Goal: Check status: Check status

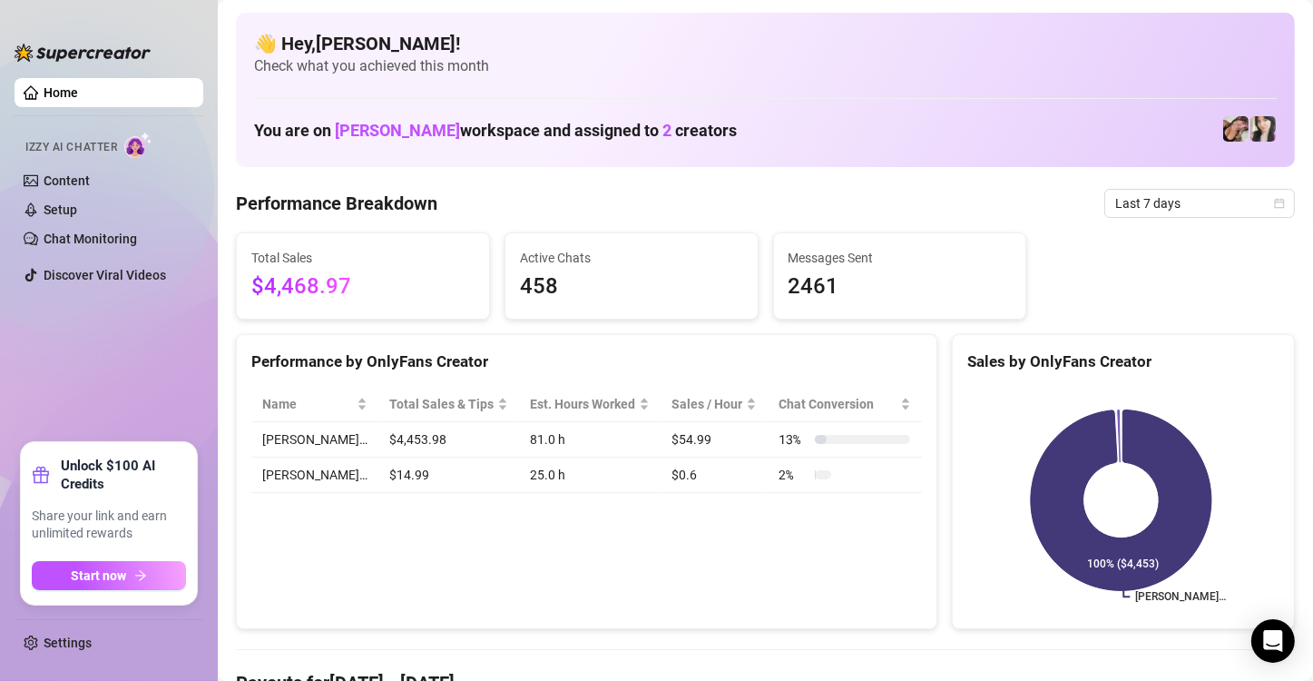
click at [330, 601] on div "Performance by OnlyFans Creator Name Total Sales & Tips Est. Hours Worked Sales…" at bounding box center [587, 482] width 702 height 296
click at [1275, 200] on icon "calendar" at bounding box center [1280, 203] width 10 height 10
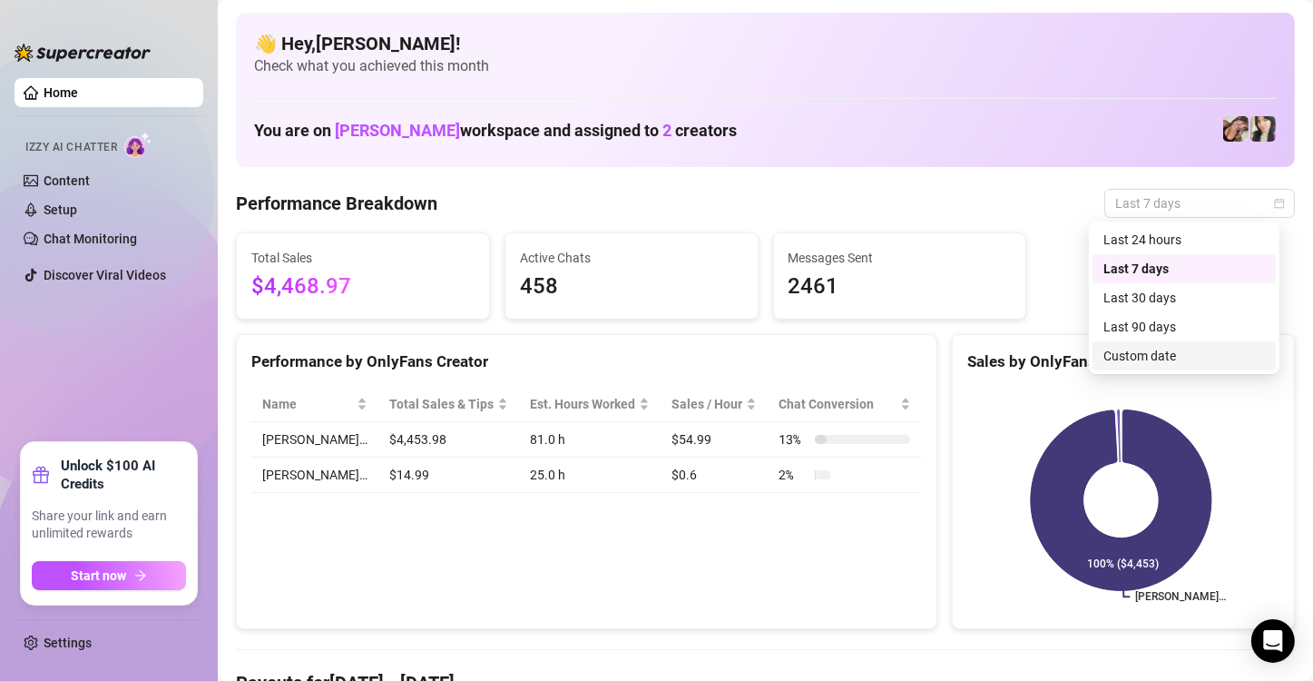
click at [1199, 353] on div "Custom date" at bounding box center [1185, 356] width 162 height 20
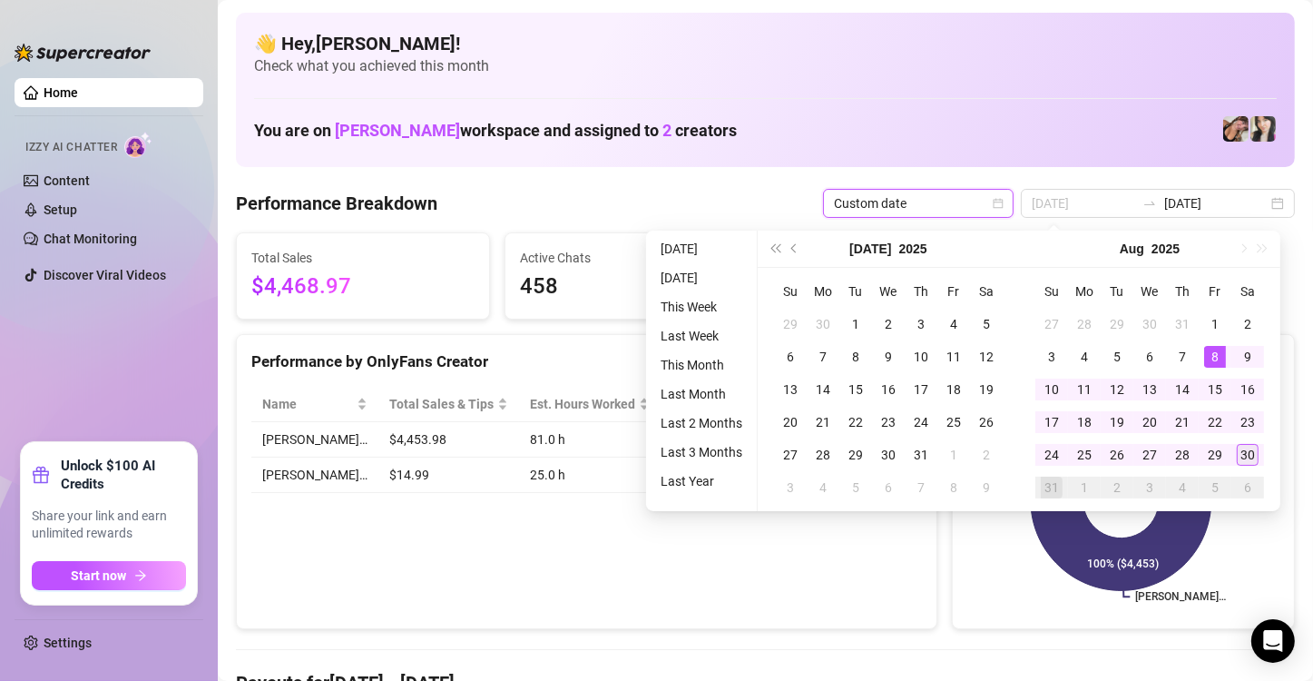
type input "[DATE]"
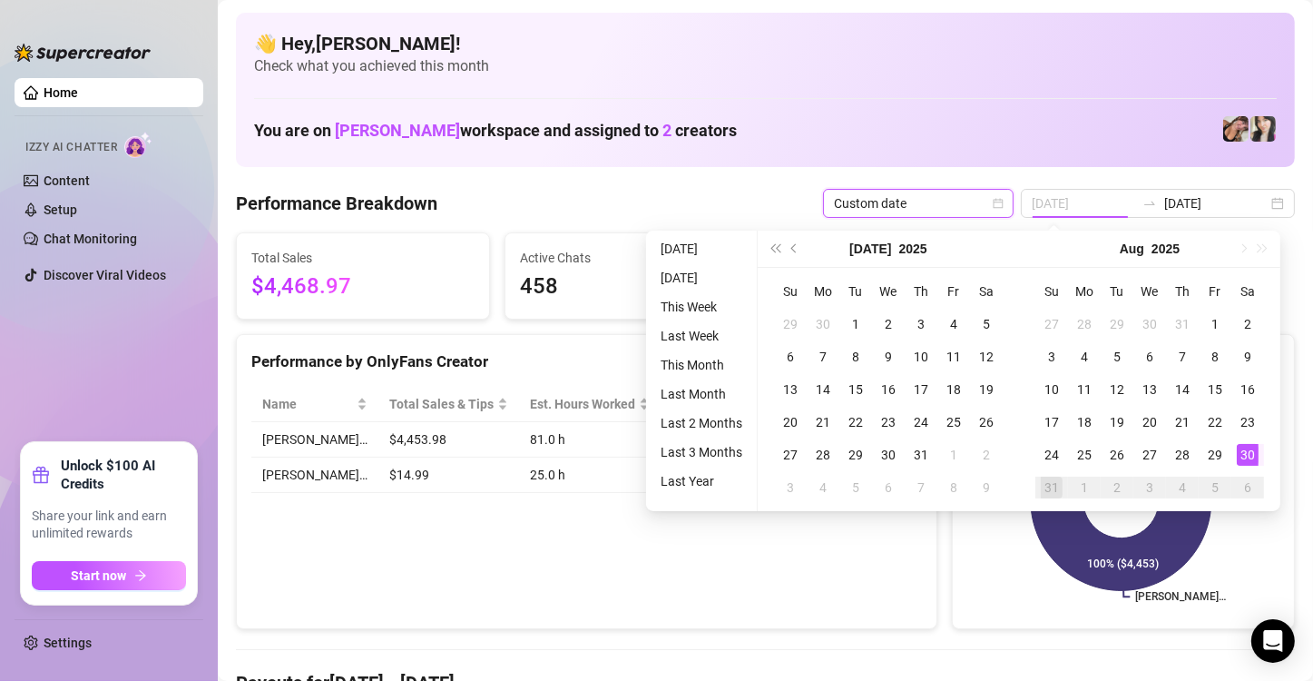
click at [1244, 457] on div "30" at bounding box center [1248, 455] width 22 height 22
type input "[DATE]"
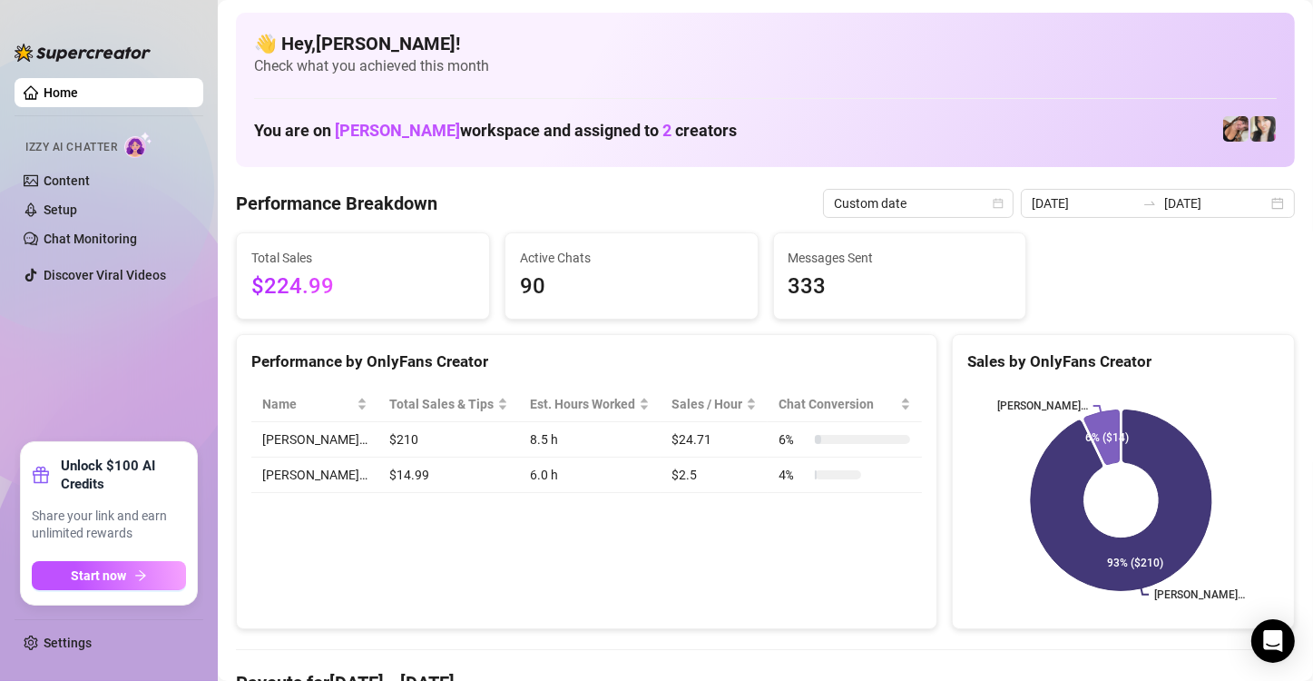
click at [266, 566] on div "Performance by OnlyFans Creator Name Total Sales & Tips Est. Hours Worked Sales…" at bounding box center [587, 482] width 702 height 296
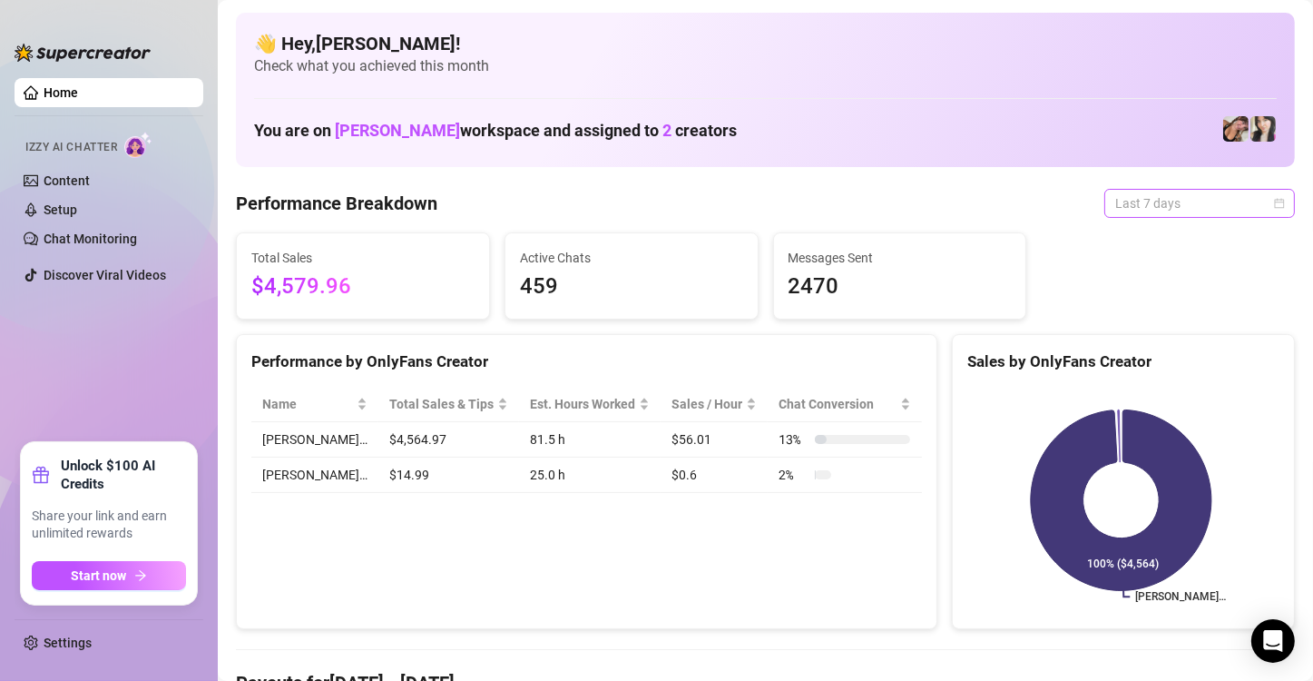
click at [760, 204] on span "Last 7 days" at bounding box center [1200, 203] width 169 height 27
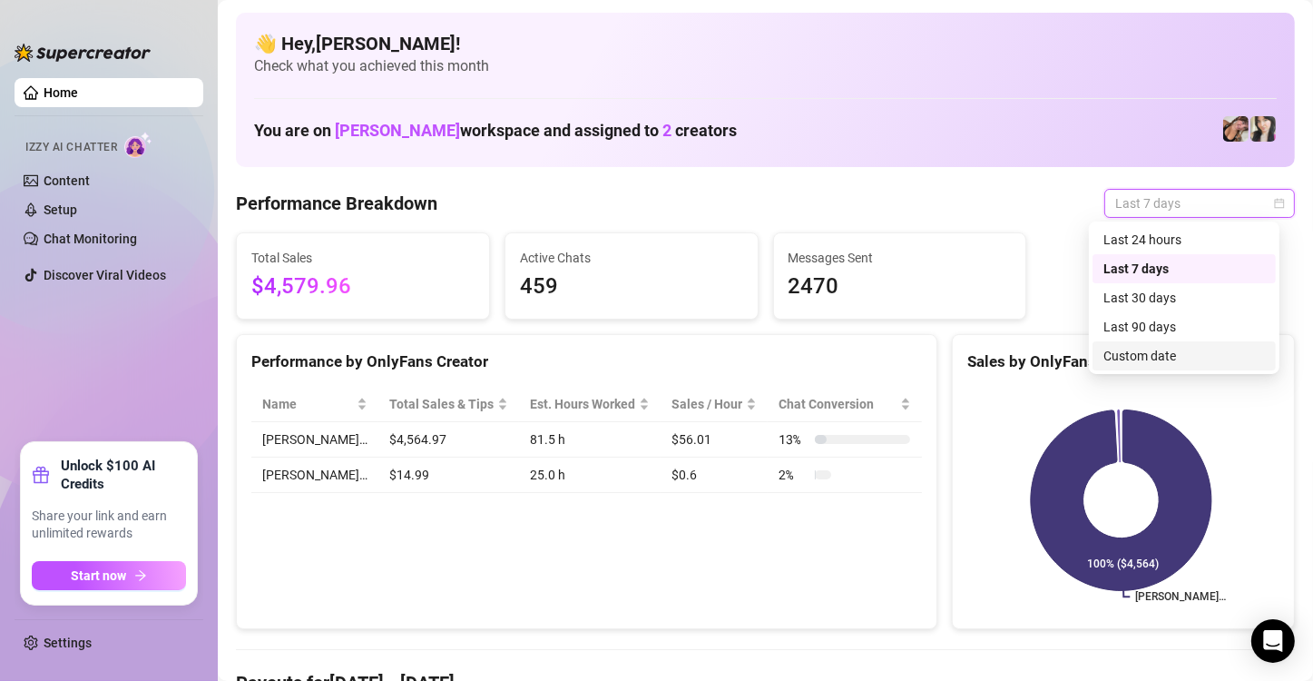
click at [760, 349] on div "Custom date" at bounding box center [1185, 356] width 162 height 20
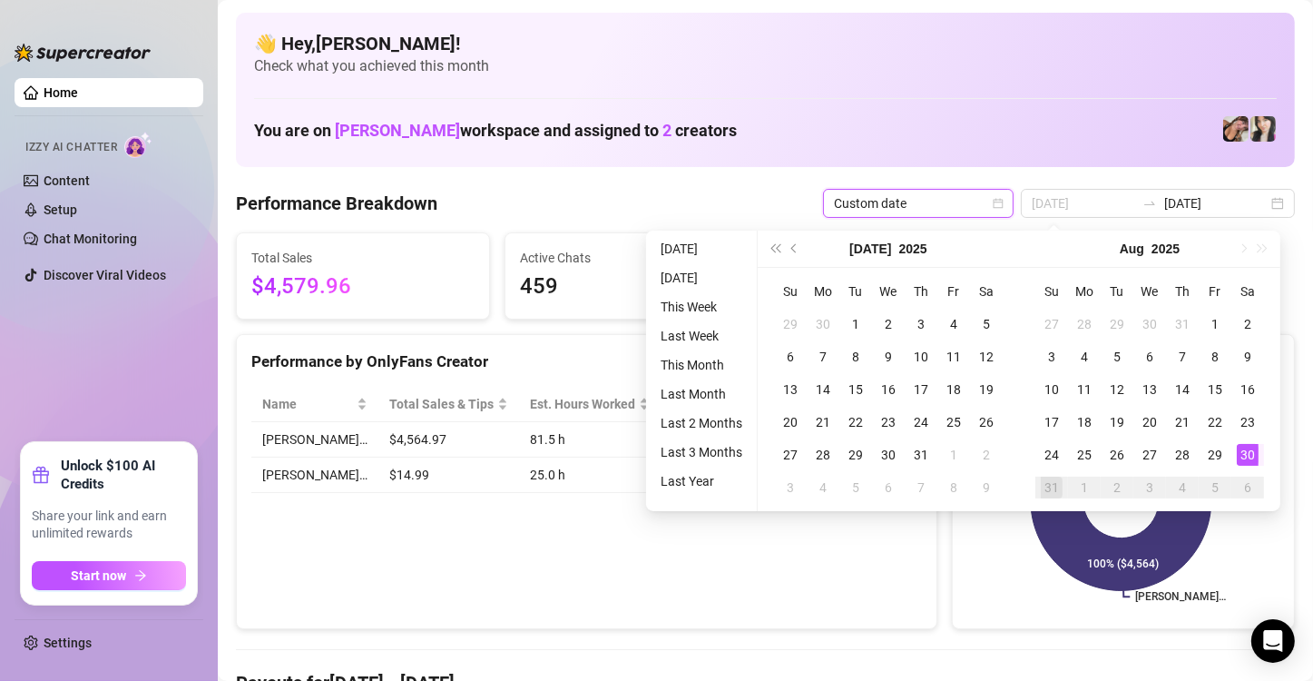
type input "[DATE]"
click at [760, 462] on div "30" at bounding box center [1248, 455] width 22 height 22
click at [760, 462] on rect at bounding box center [1122, 500] width 308 height 227
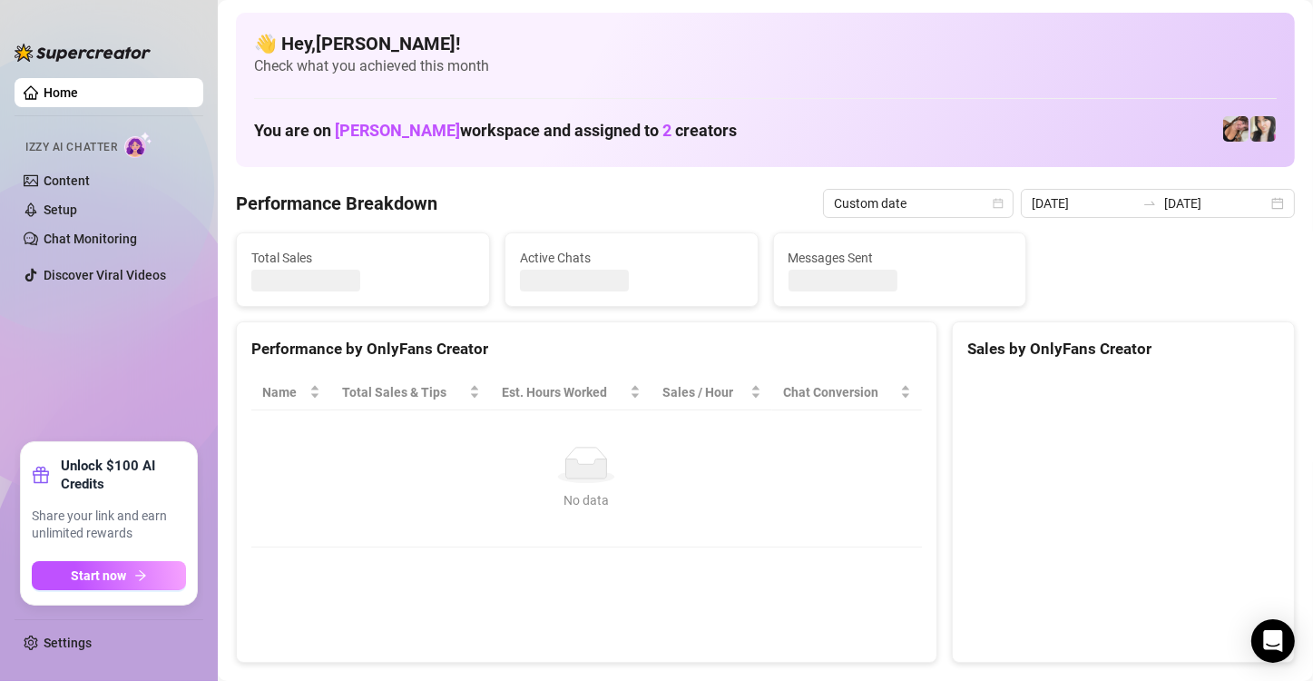
type input "[DATE]"
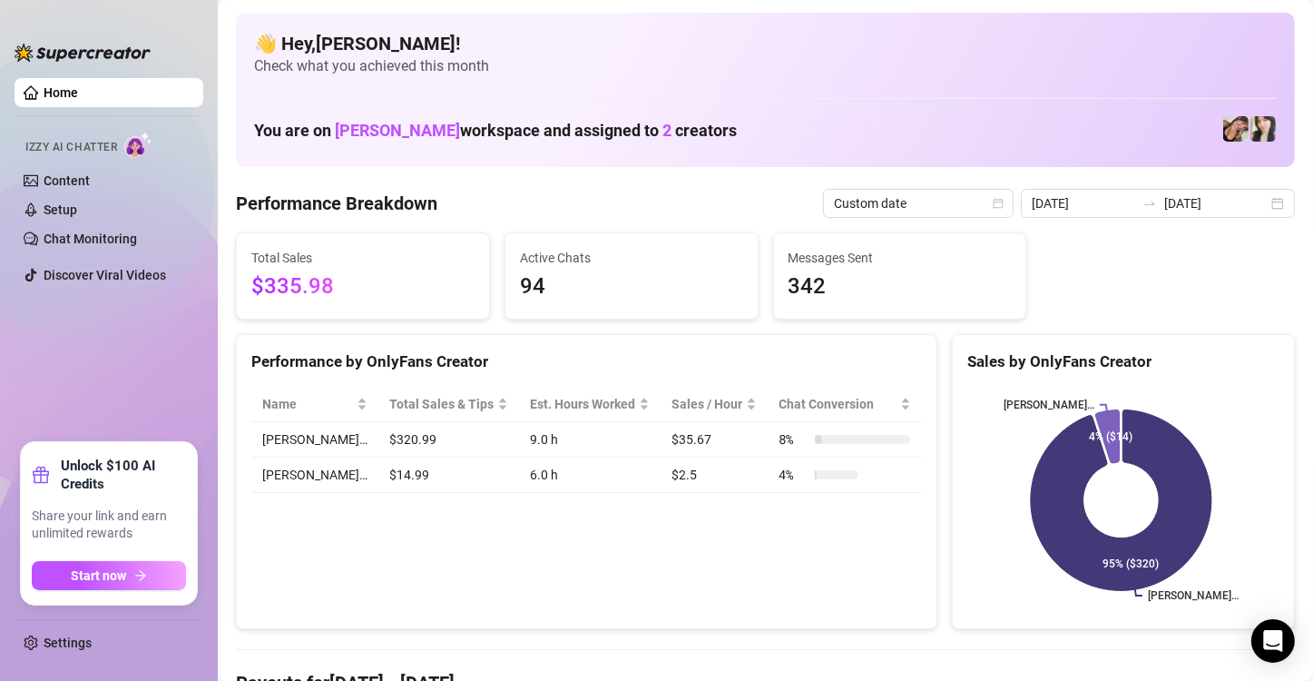
click at [446, 548] on div "Performance by OnlyFans Creator Name Total Sales & Tips Est. Hours Worked Sales…" at bounding box center [587, 482] width 702 height 296
